Goal: Use online tool/utility: Utilize a website feature to perform a specific function

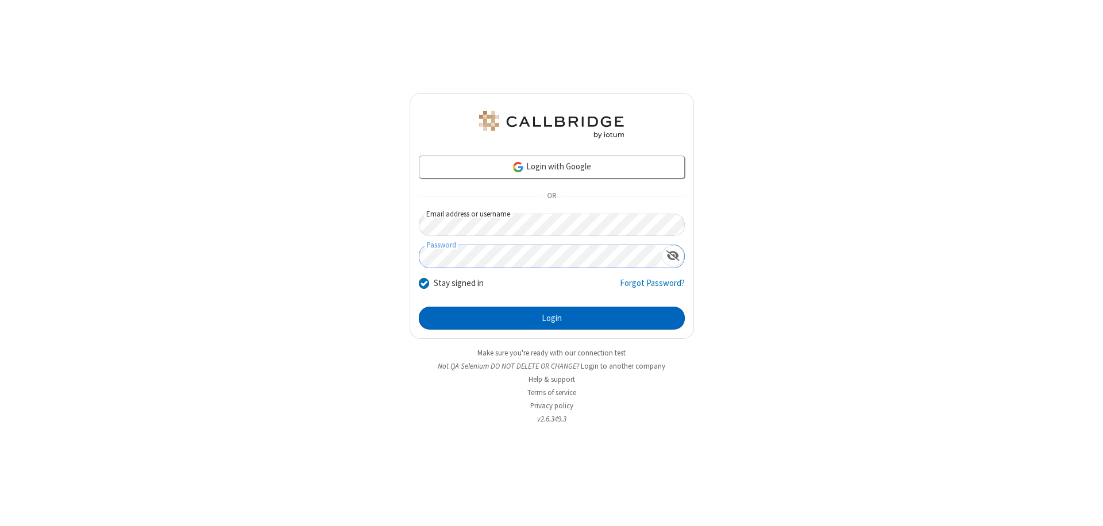
click at [552, 318] on button "Login" at bounding box center [552, 318] width 266 height 23
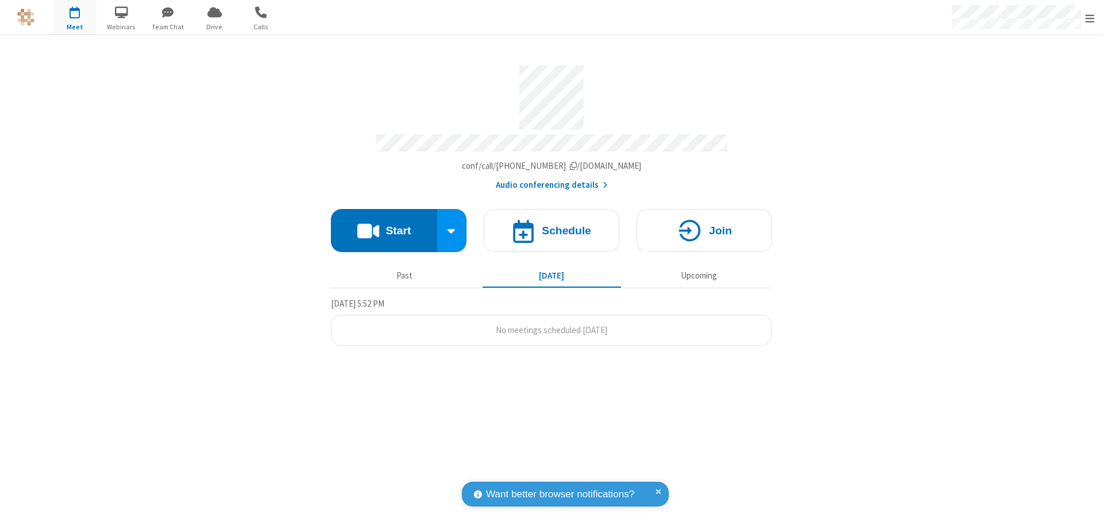
click at [384, 225] on button "Start" at bounding box center [384, 230] width 106 height 43
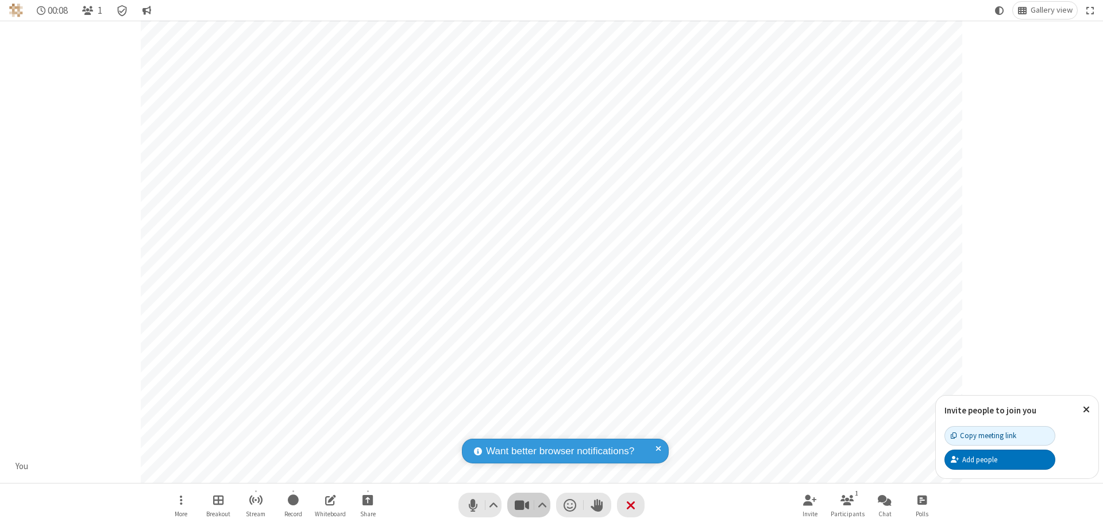
click at [522, 505] on span "Stop video (⌘+Shift+V)" at bounding box center [521, 505] width 17 height 17
click at [522, 505] on span "Start video (⌘+Shift+V)" at bounding box center [521, 505] width 17 height 17
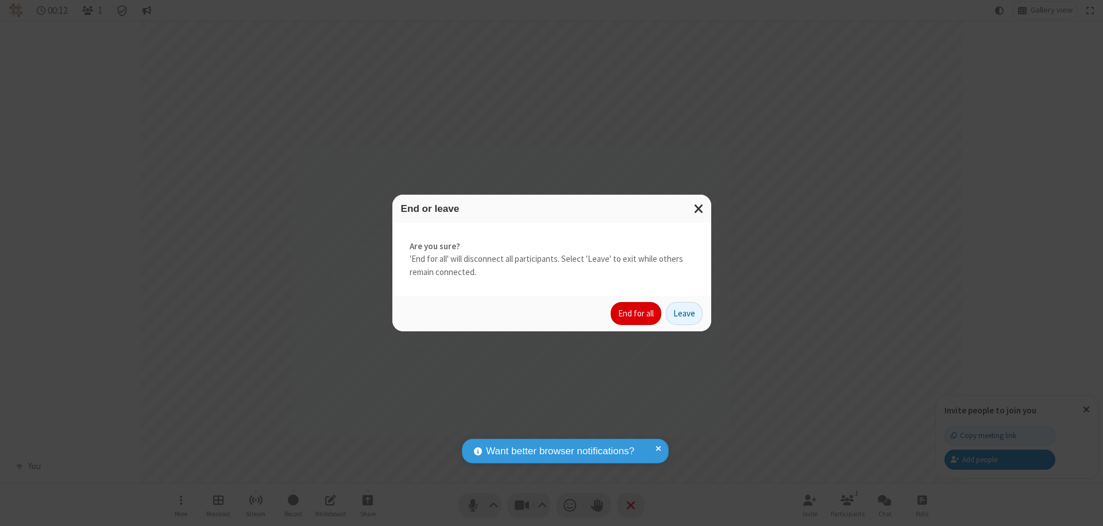
click at [637, 314] on button "End for all" at bounding box center [636, 313] width 51 height 23
